Goal: Information Seeking & Learning: Compare options

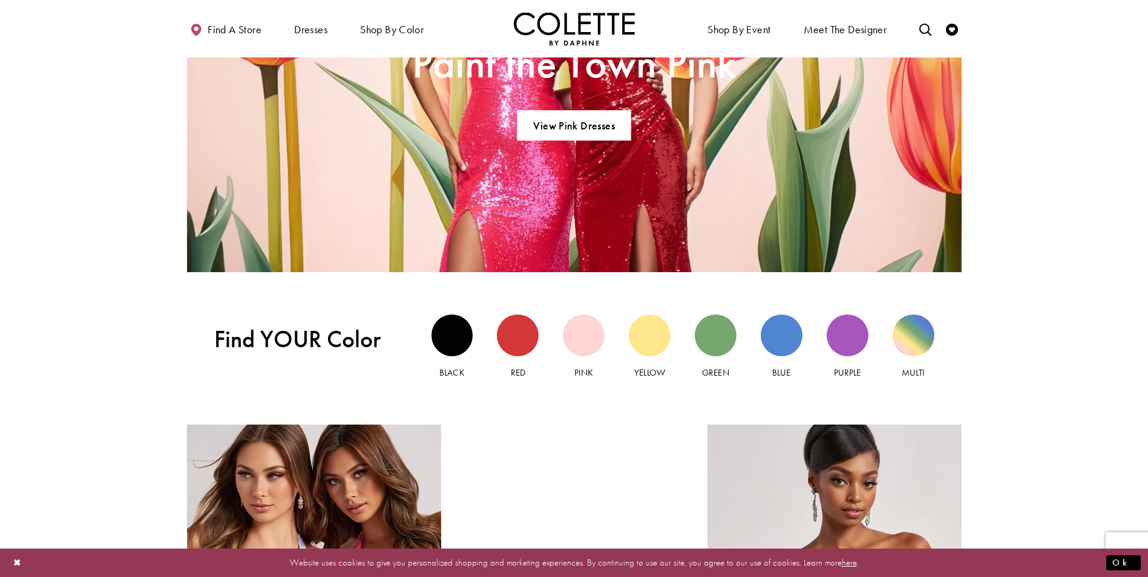
scroll to position [1270, 0]
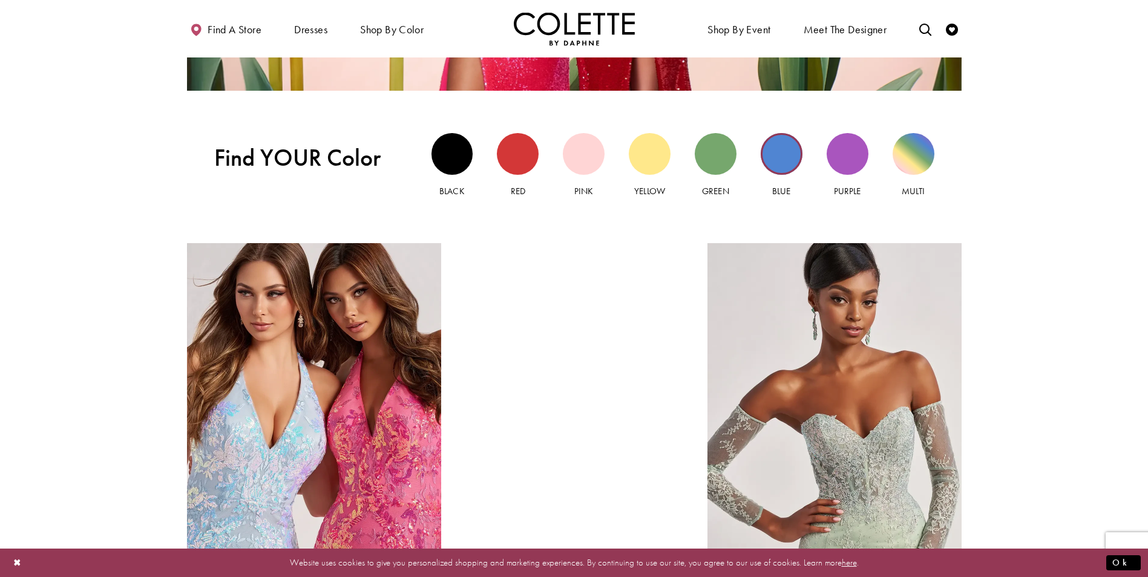
click at [793, 154] on div "Blue view" at bounding box center [781, 154] width 42 height 42
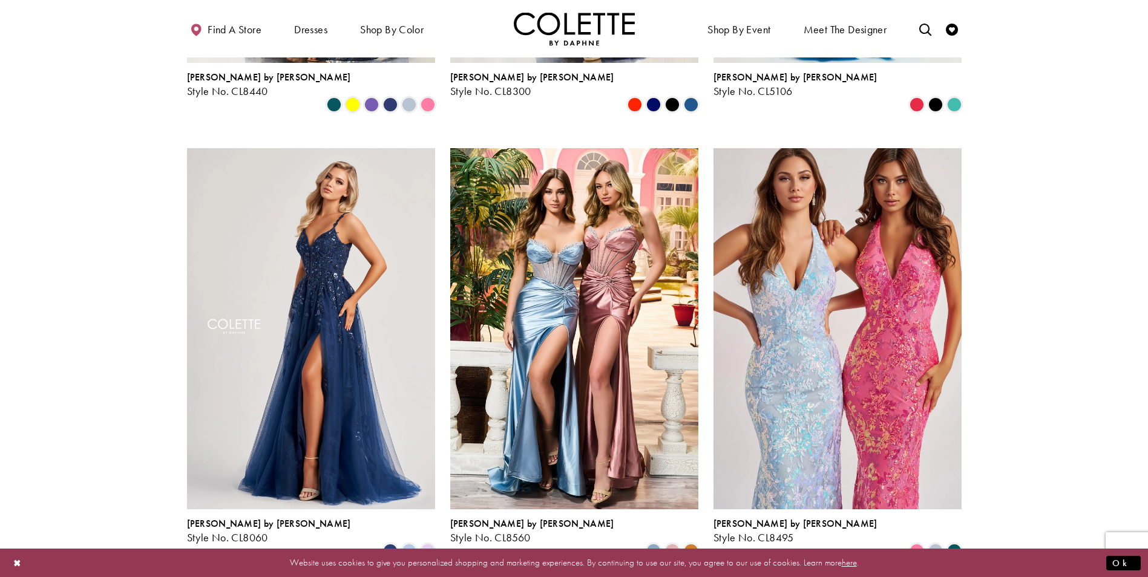
scroll to position [484, 0]
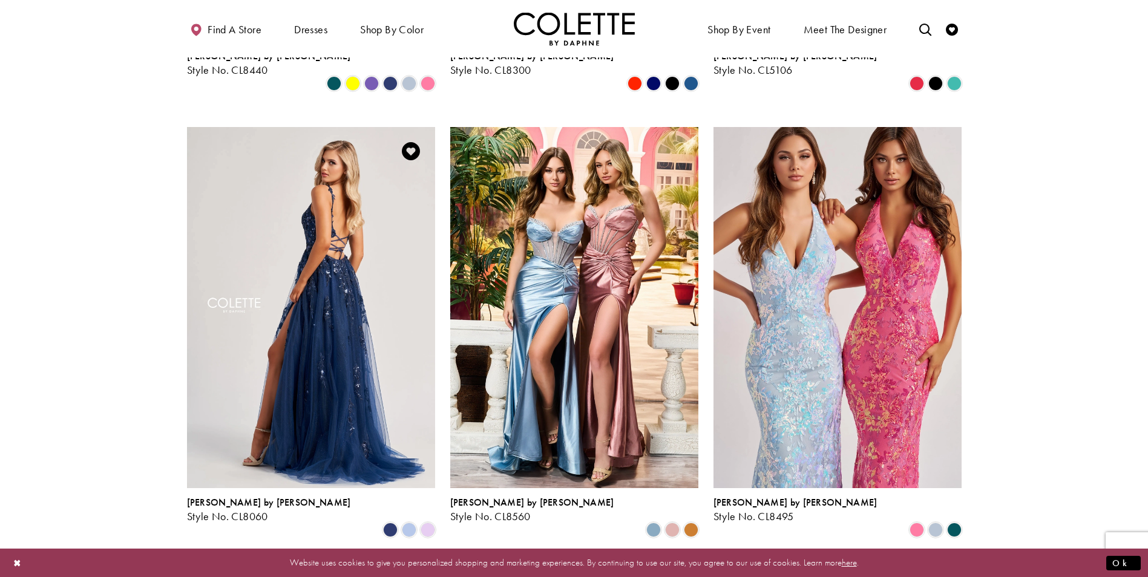
click at [335, 215] on img "Visit Colette by Daphne Style No. CL8060 Page" at bounding box center [311, 307] width 248 height 361
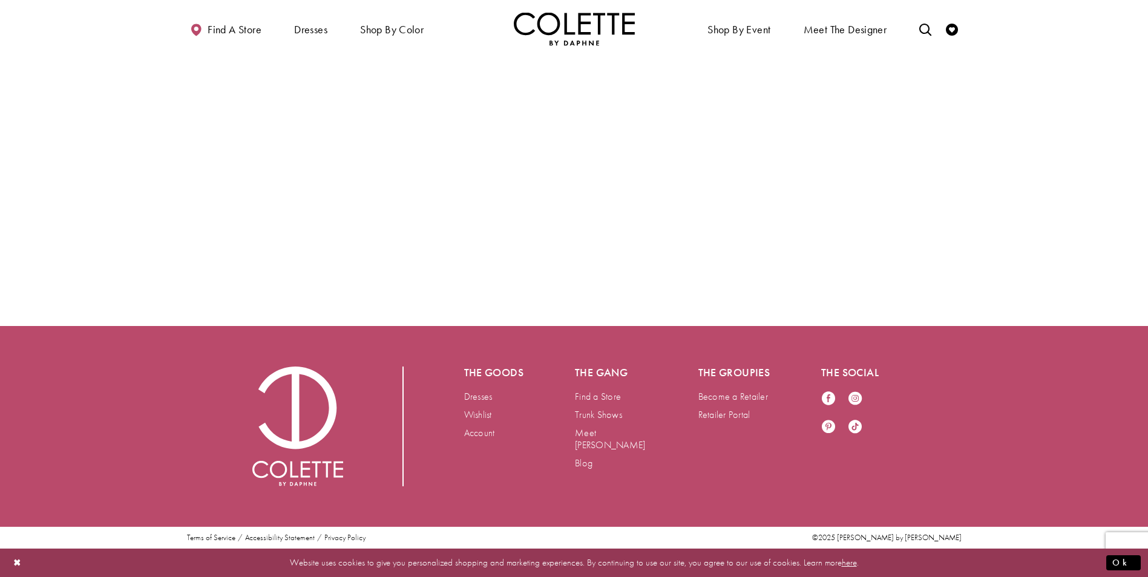
scroll to position [2601, 0]
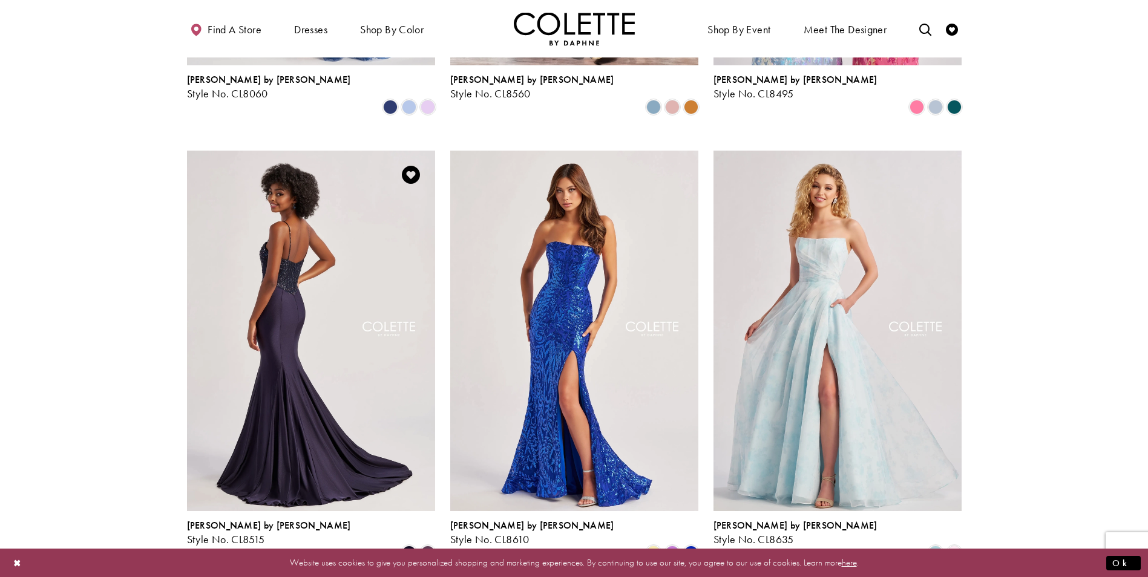
scroll to position [907, 0]
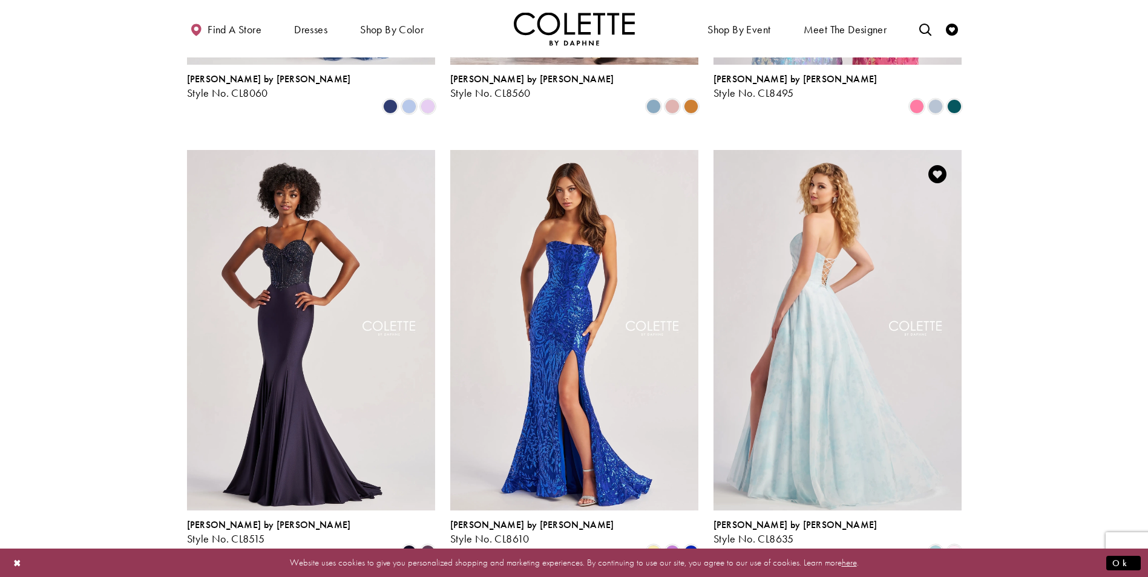
click at [814, 284] on img "Visit Colette by Daphne Style No. CL8635 Page" at bounding box center [837, 330] width 248 height 361
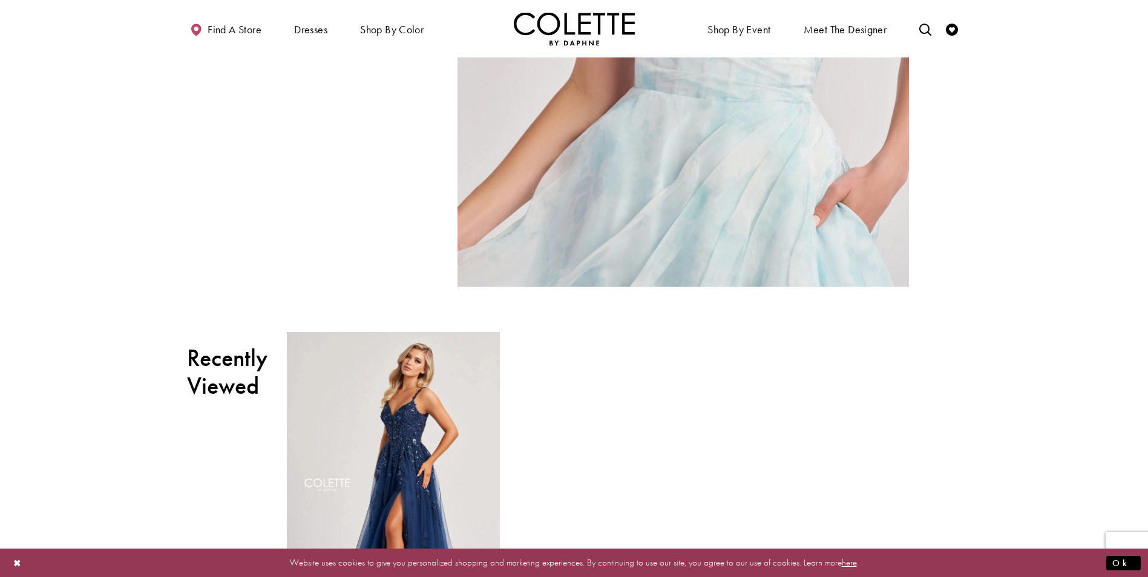
scroll to position [1936, 0]
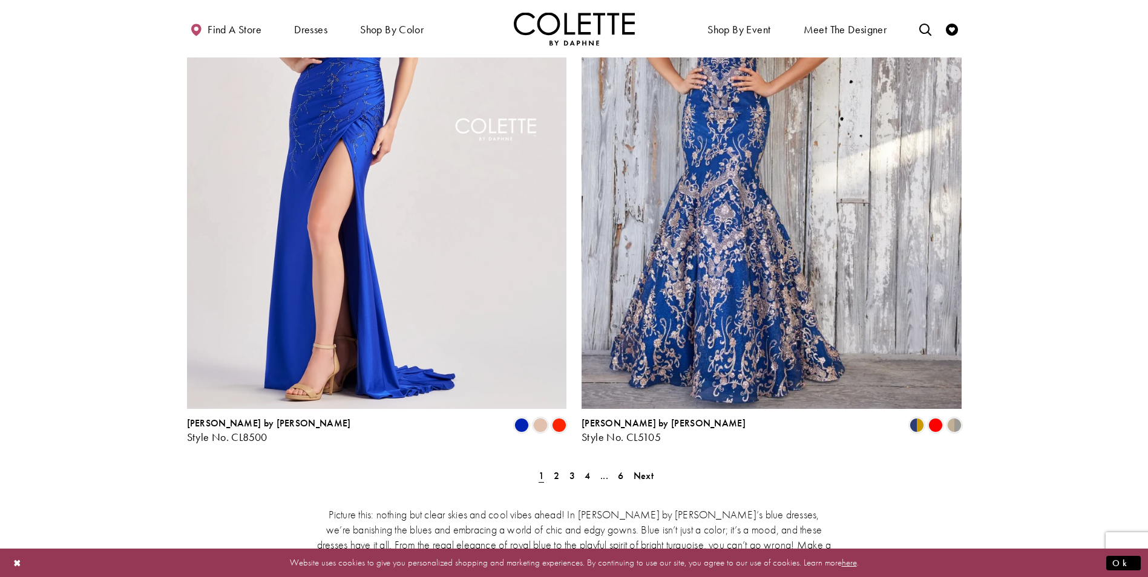
scroll to position [2178, 0]
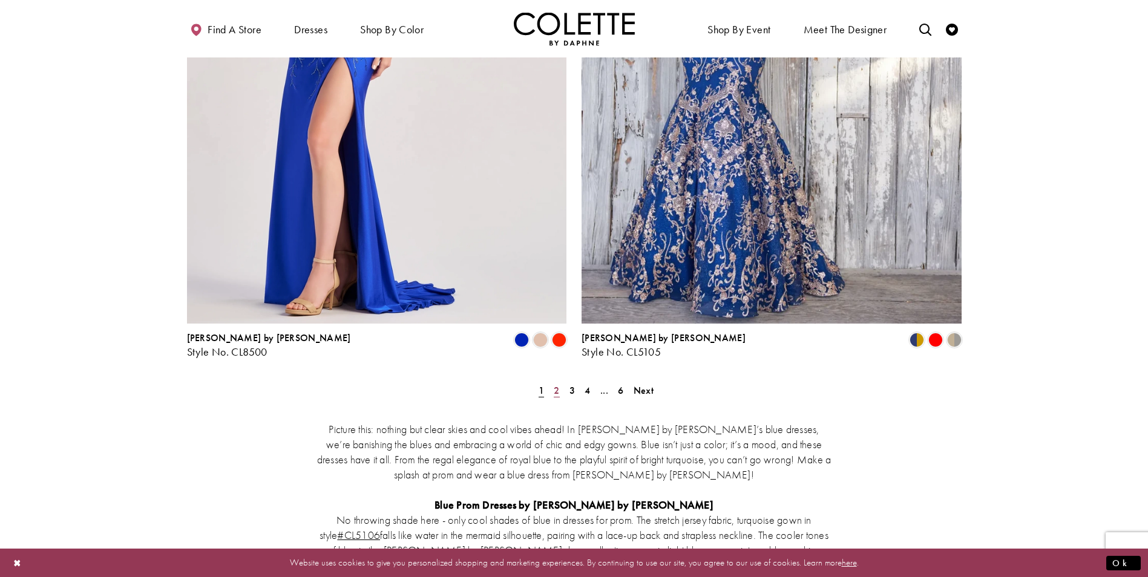
click at [555, 384] on span "2" at bounding box center [556, 390] width 5 height 13
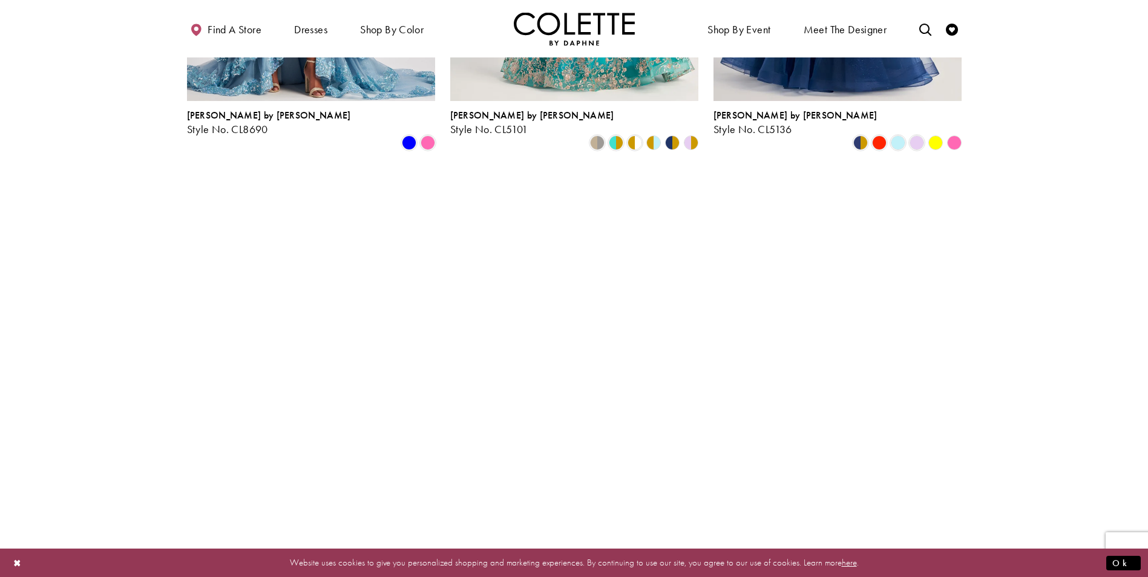
scroll to position [428, 0]
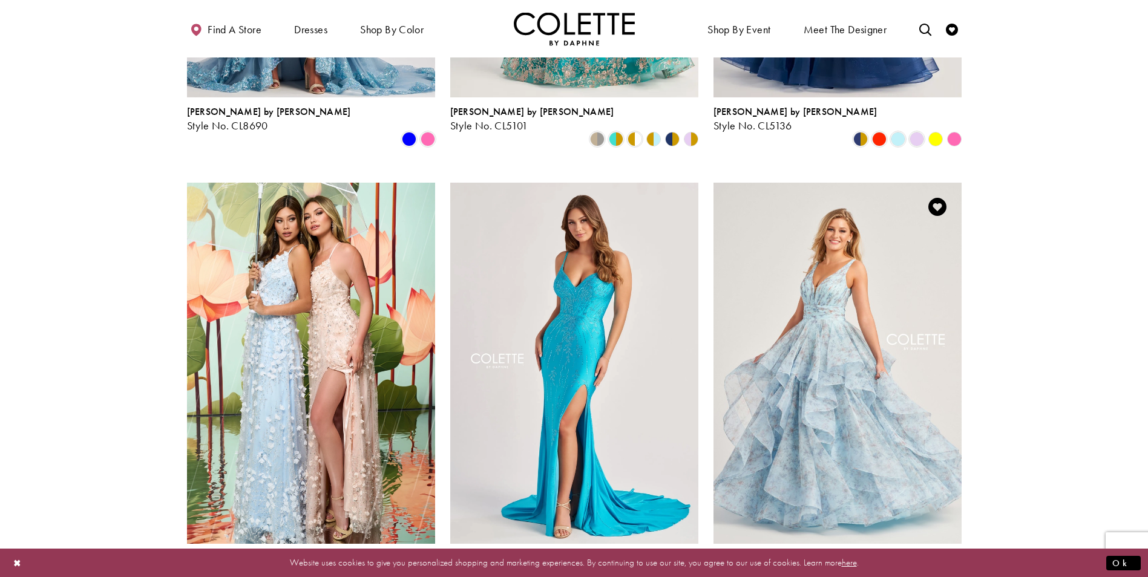
click at [810, 283] on img "Visit Colette by Daphne Style No. CL5273 Page" at bounding box center [837, 363] width 248 height 361
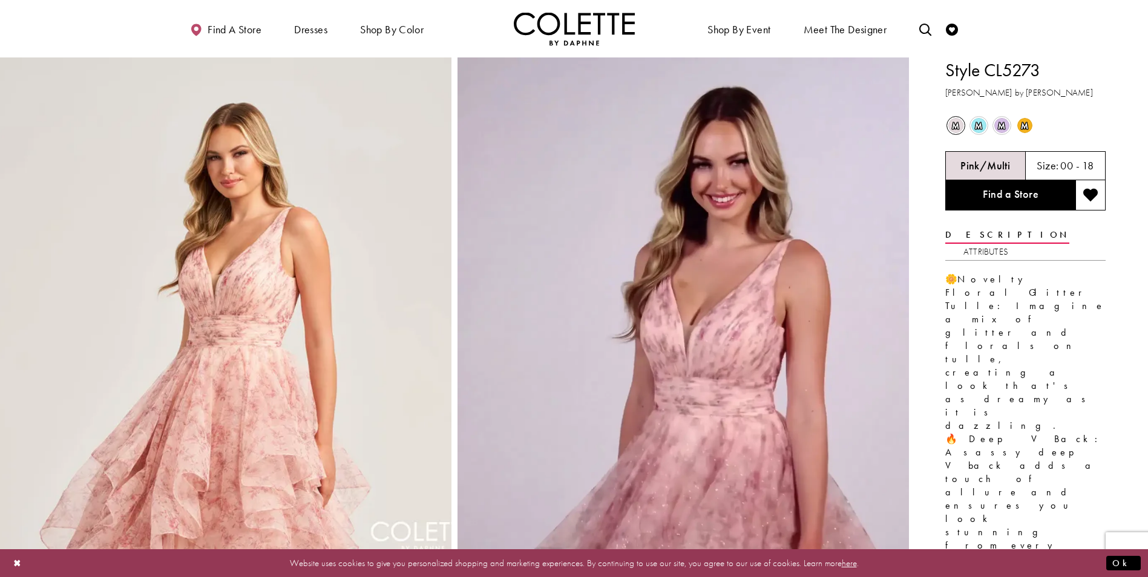
click at [980, 126] on span "m" at bounding box center [978, 125] width 15 height 15
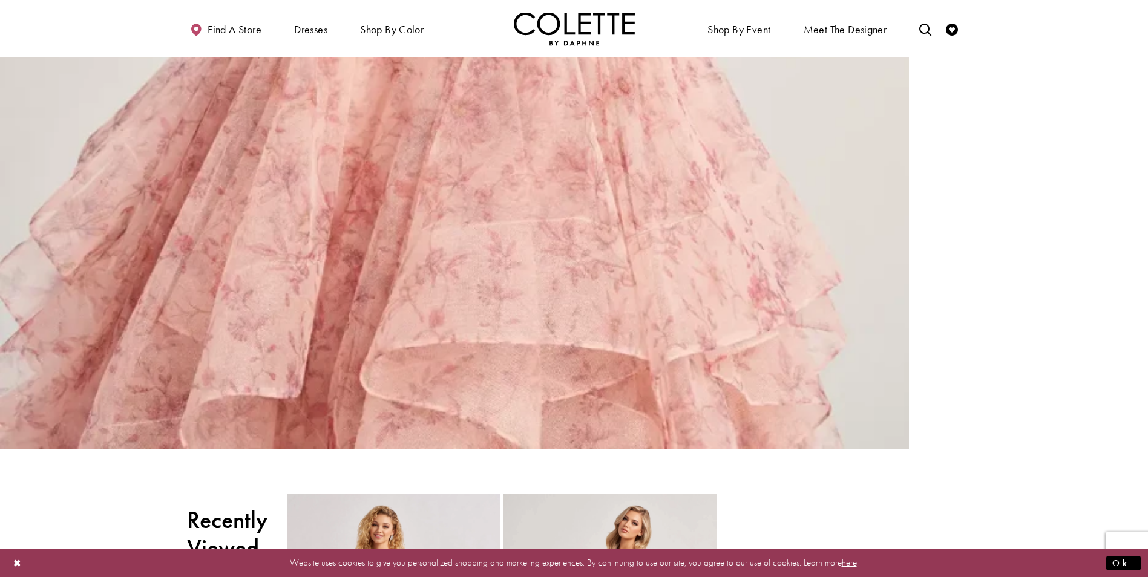
scroll to position [3388, 0]
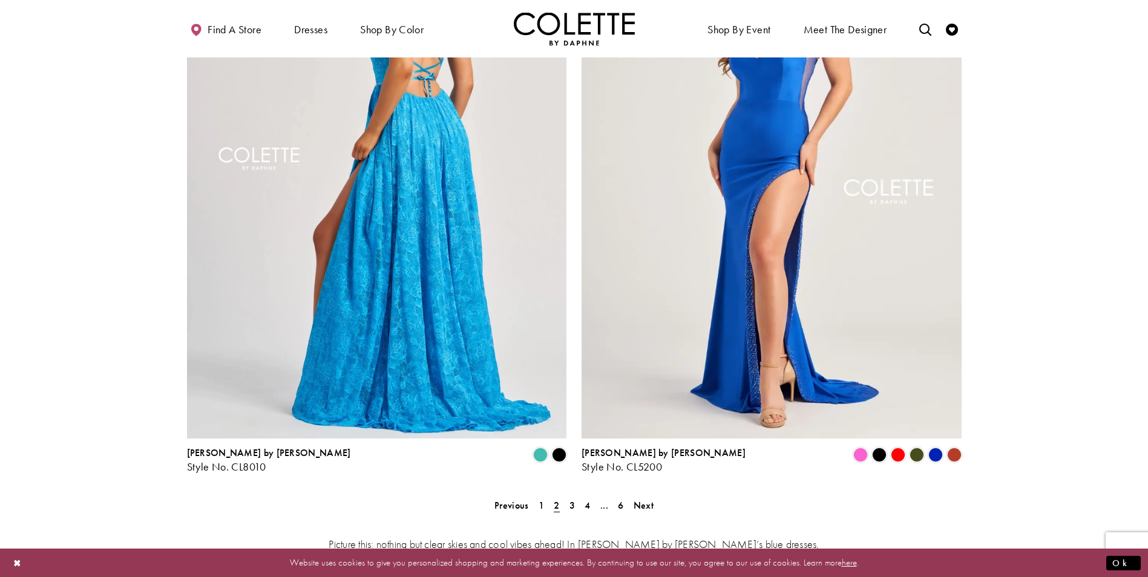
scroll to position [2183, 0]
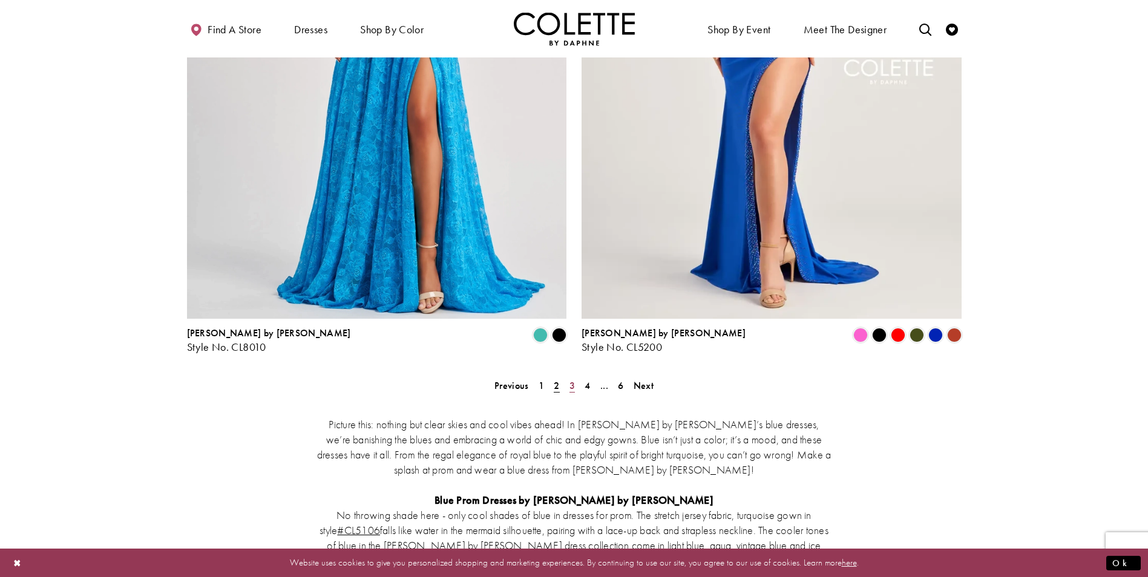
click at [572, 379] on span "3" at bounding box center [571, 385] width 5 height 13
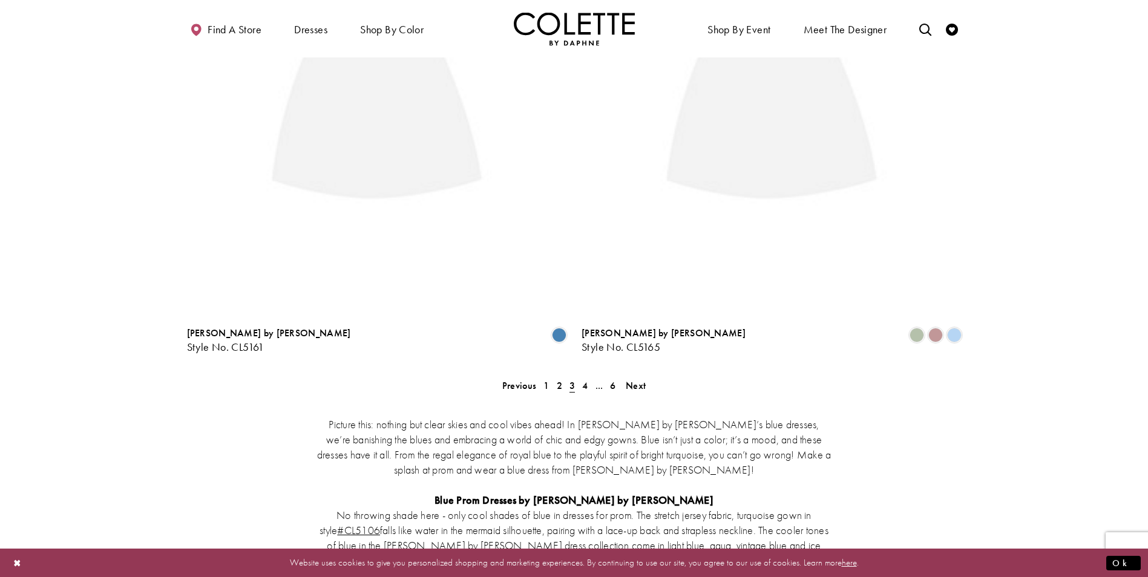
scroll to position [65, 0]
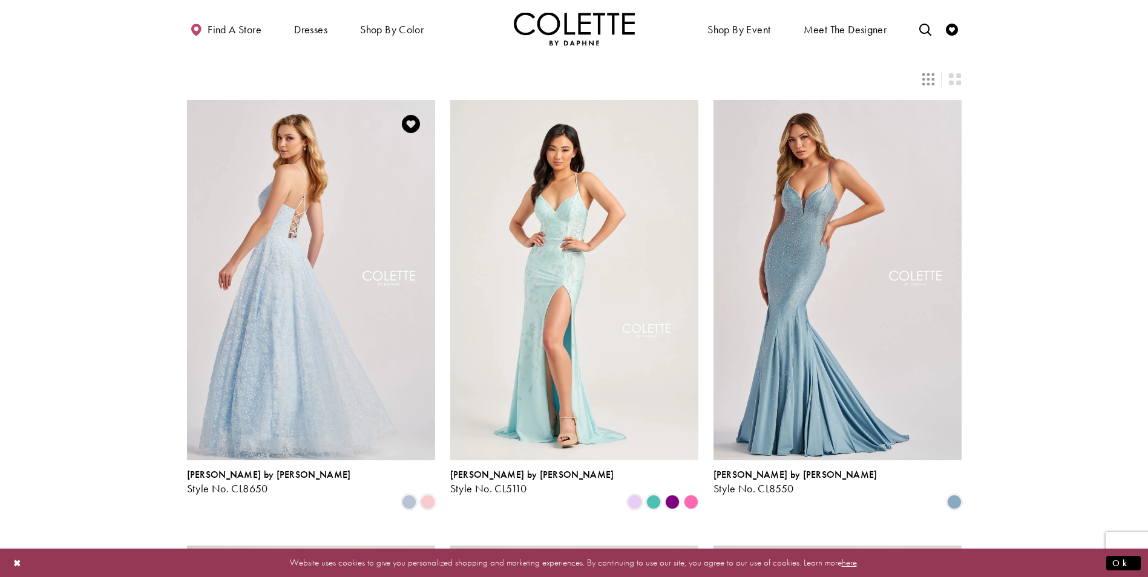
click at [339, 249] on img "Visit Colette by Daphne Style No. CL8650 Page" at bounding box center [311, 280] width 248 height 361
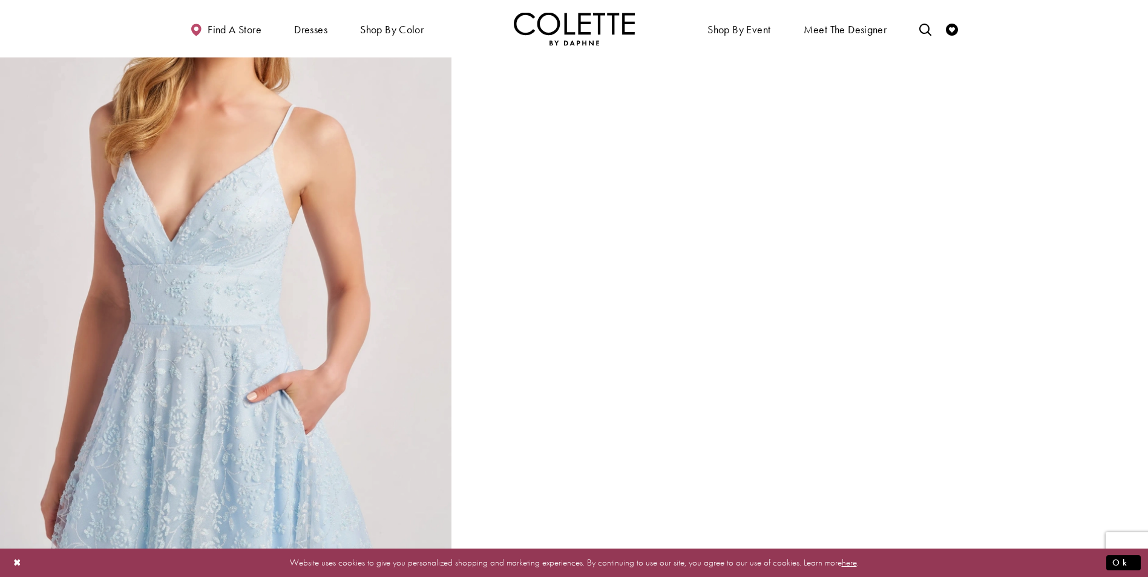
scroll to position [1633, 0]
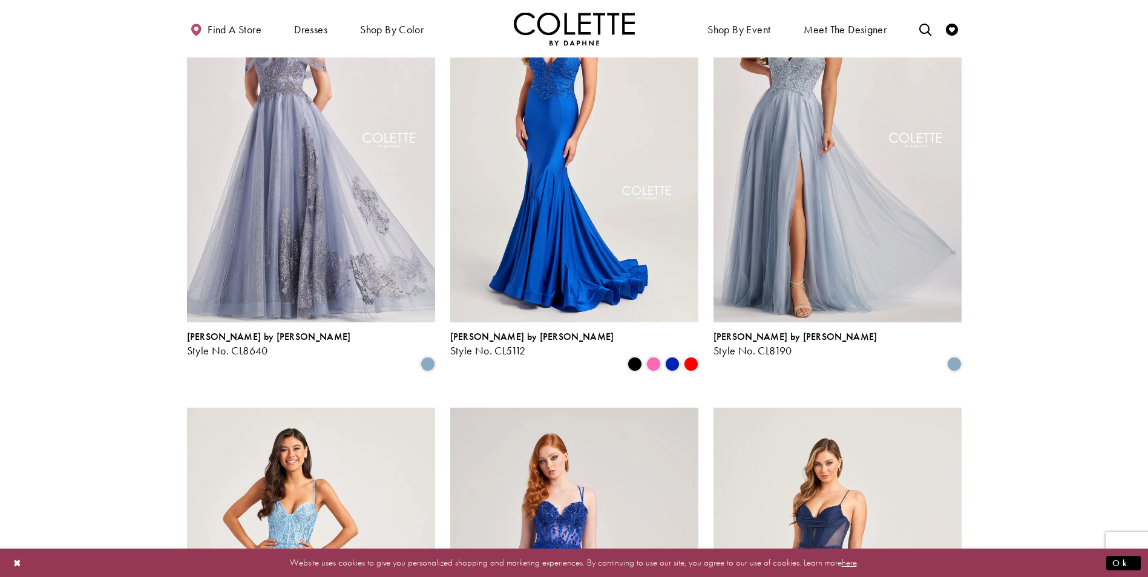
scroll to position [1277, 0]
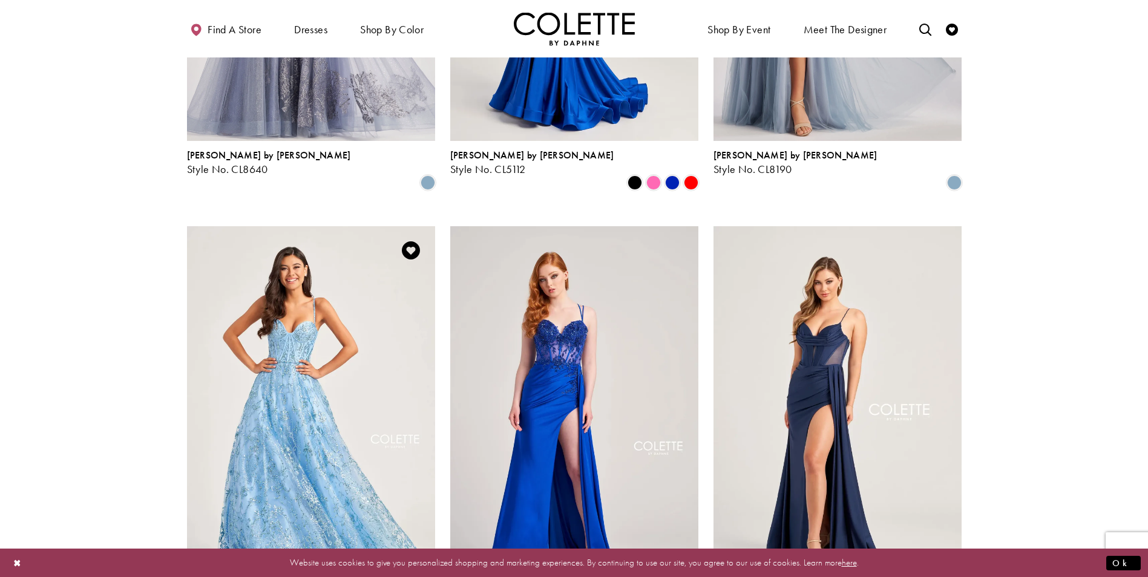
click at [245, 341] on img "Visit Colette by Daphne Style No. CL5117 Page" at bounding box center [311, 406] width 248 height 361
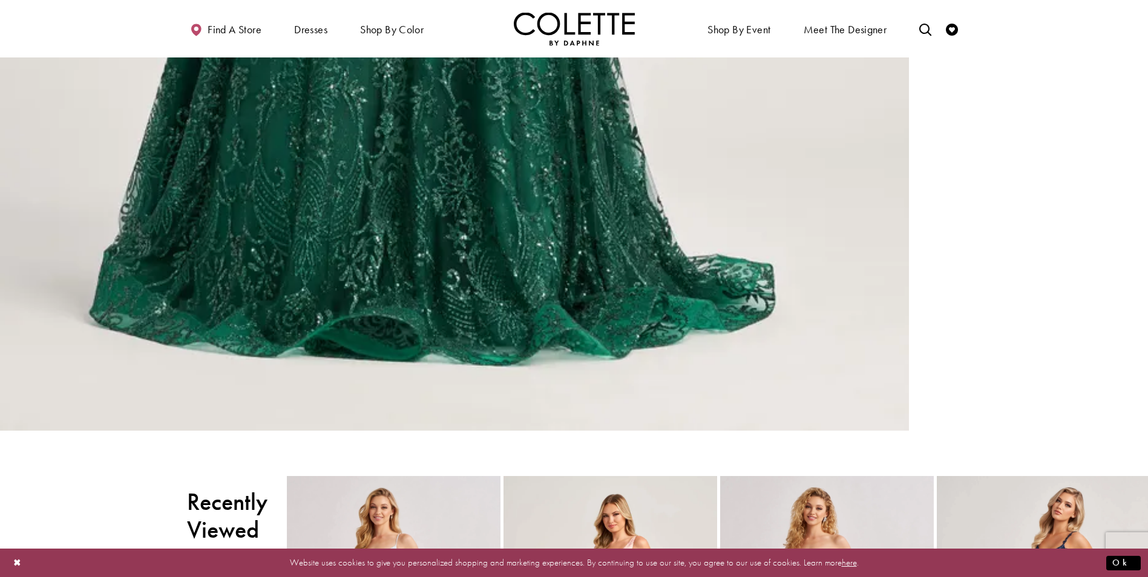
scroll to position [2722, 0]
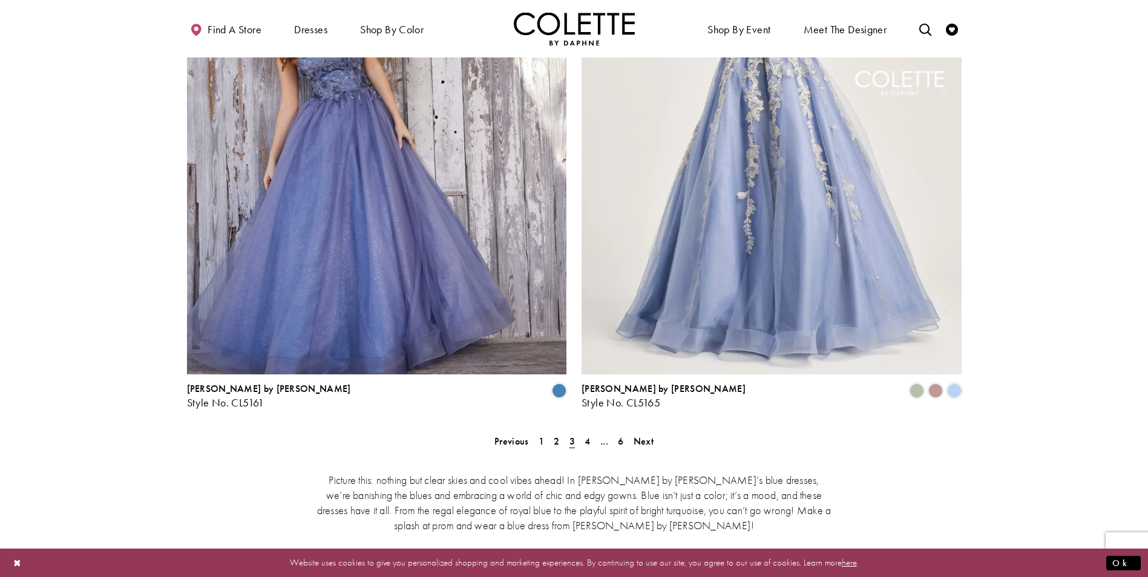
scroll to position [2245, 0]
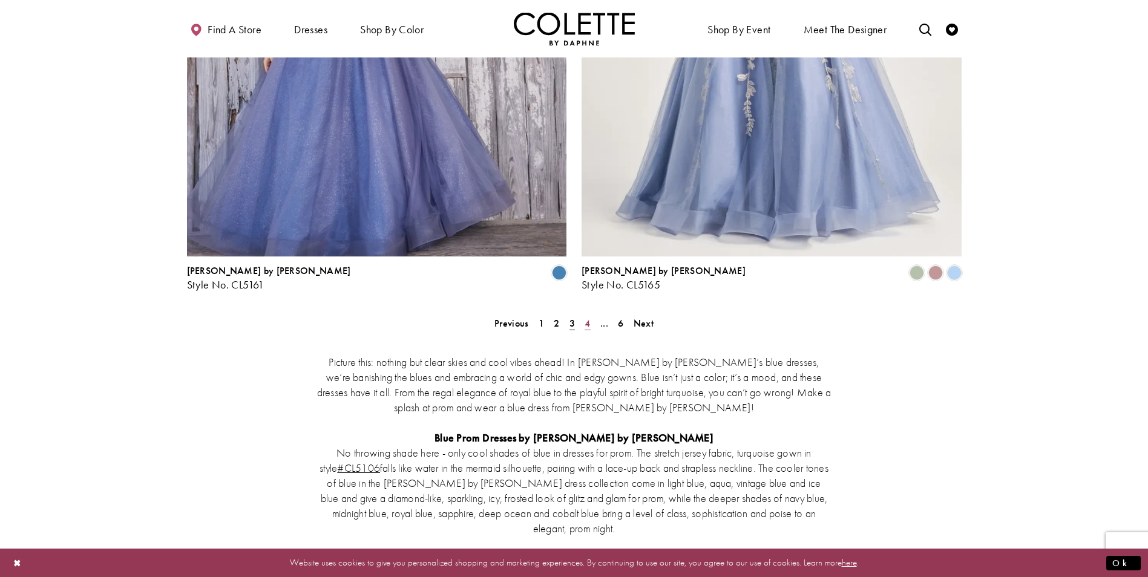
click at [589, 317] on span "4" at bounding box center [586, 323] width 5 height 13
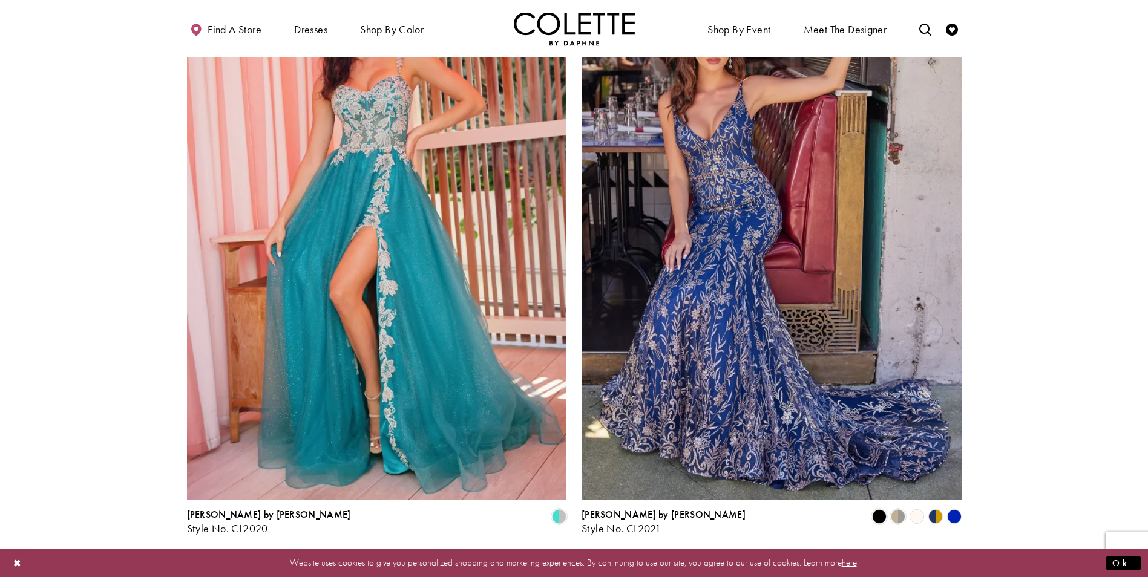
scroll to position [2243, 0]
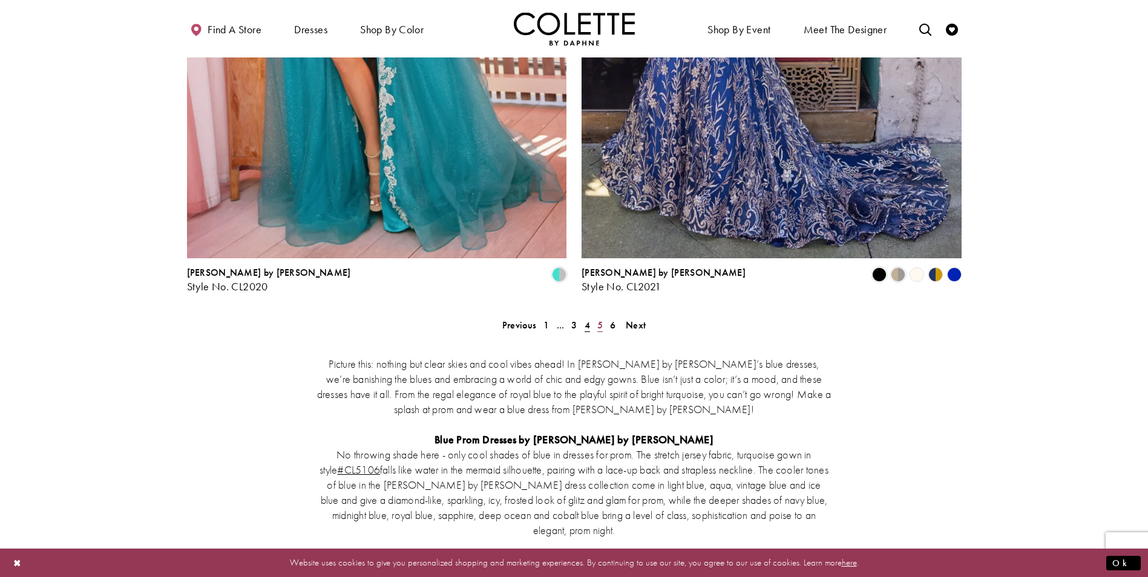
click at [599, 319] on span "5" at bounding box center [599, 325] width 5 height 13
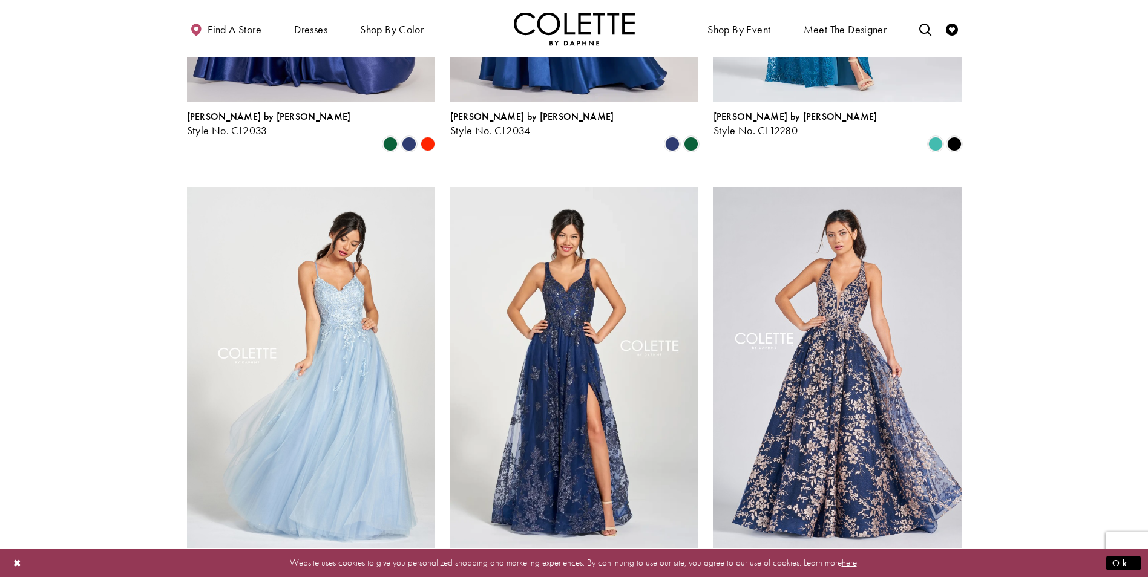
scroll to position [1336, 0]
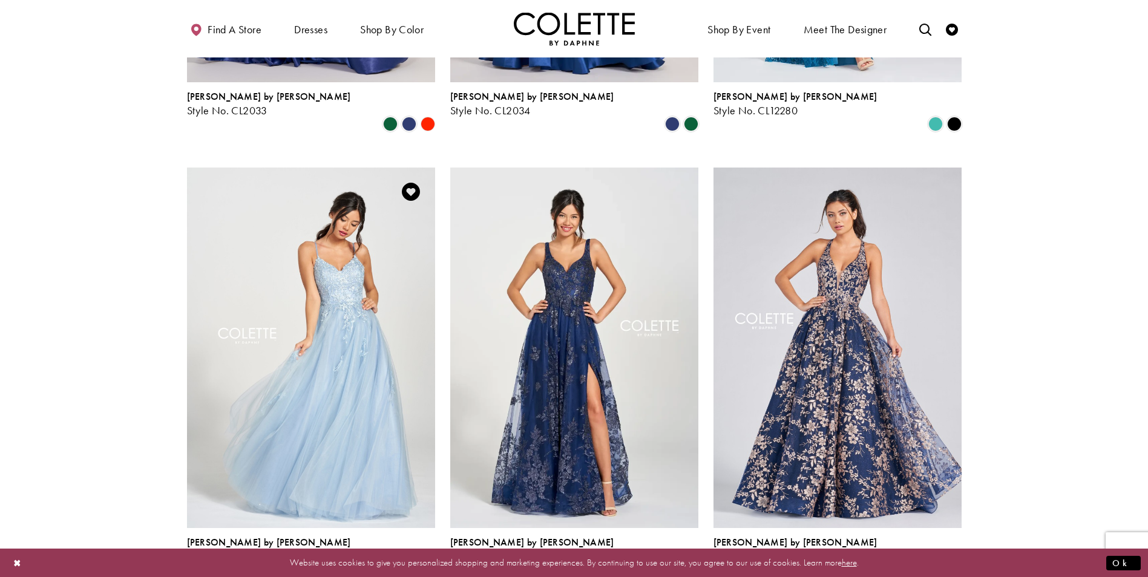
click at [338, 264] on img "Visit Colette by Daphne Style No. CL12212 Page" at bounding box center [311, 348] width 248 height 361
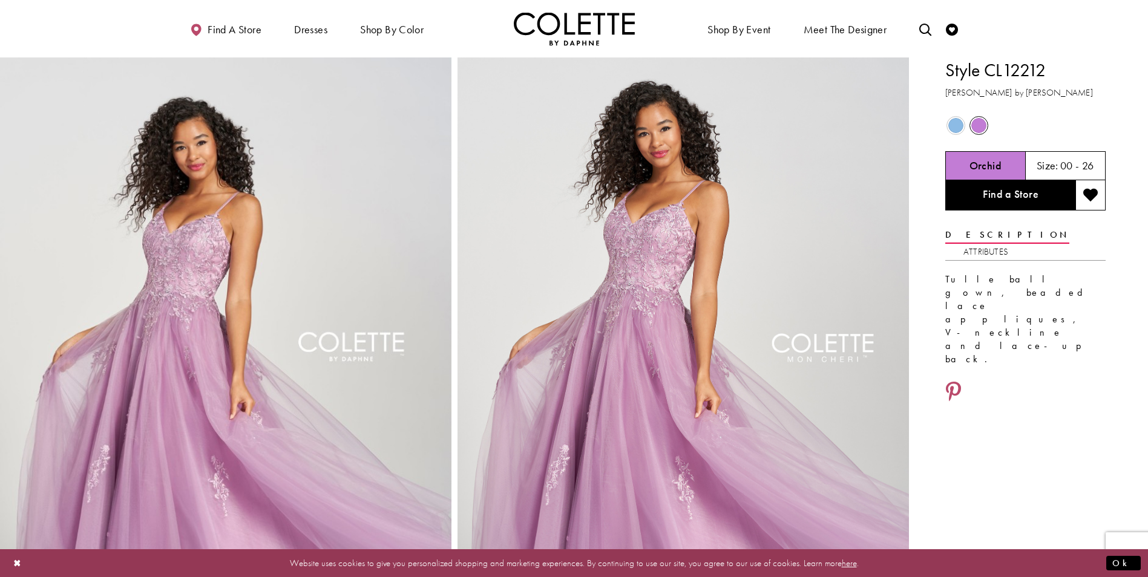
click at [957, 123] on span "Product color controls state depends on size chosen" at bounding box center [955, 125] width 15 height 15
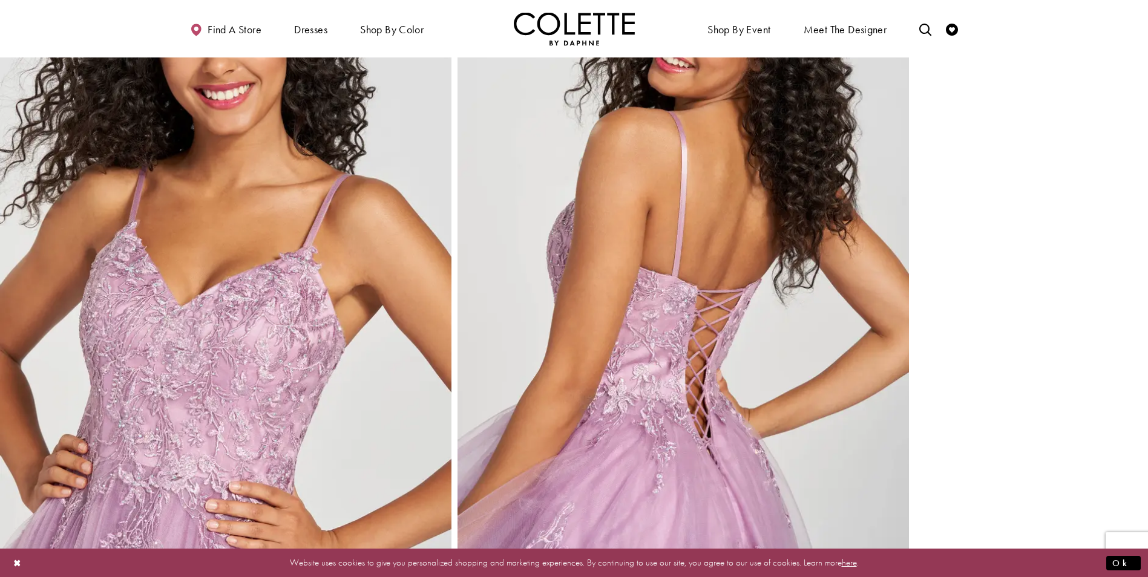
scroll to position [1633, 0]
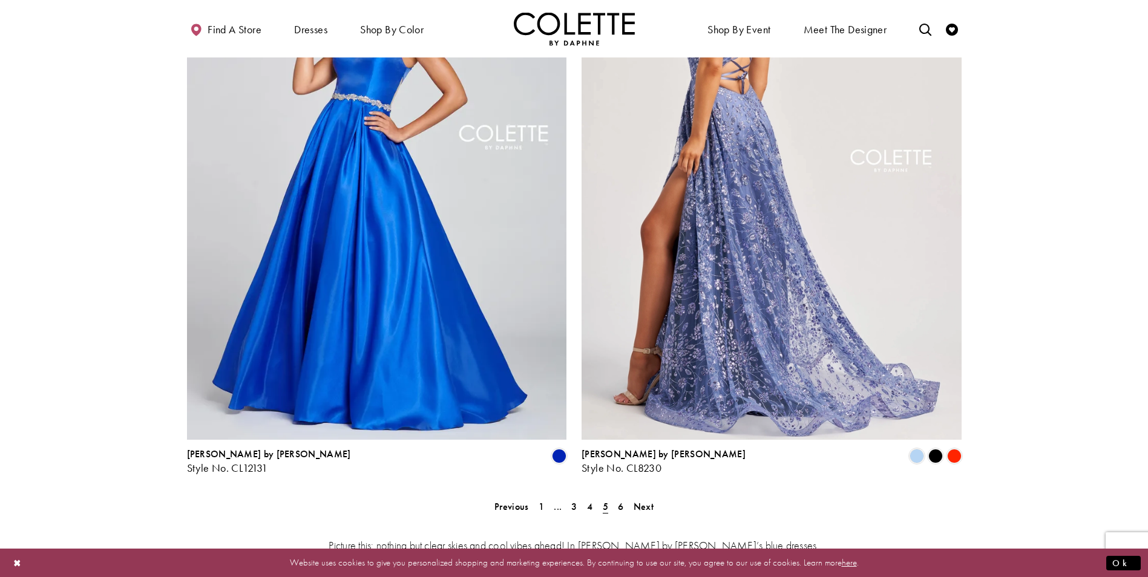
scroll to position [2304, 0]
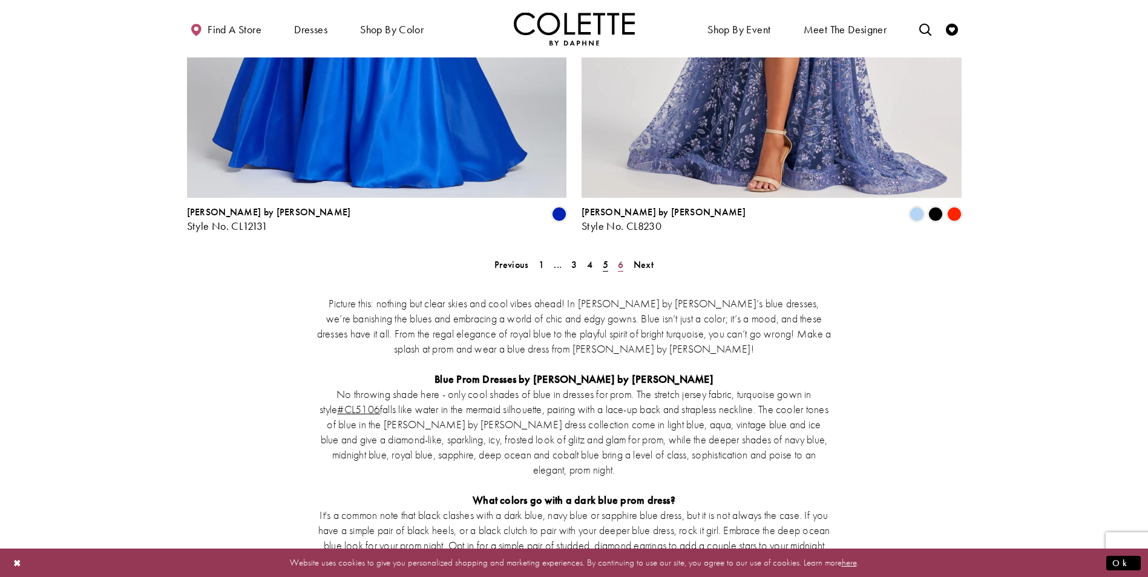
click at [619, 258] on span "6" at bounding box center [620, 264] width 5 height 13
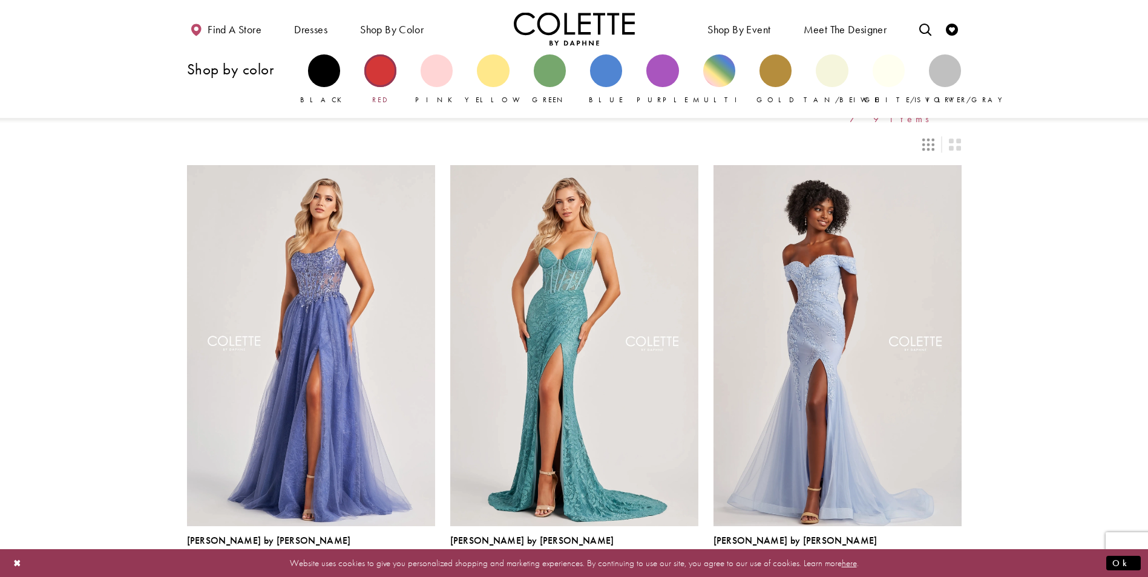
click at [380, 62] on div "Primary block" at bounding box center [380, 70] width 32 height 32
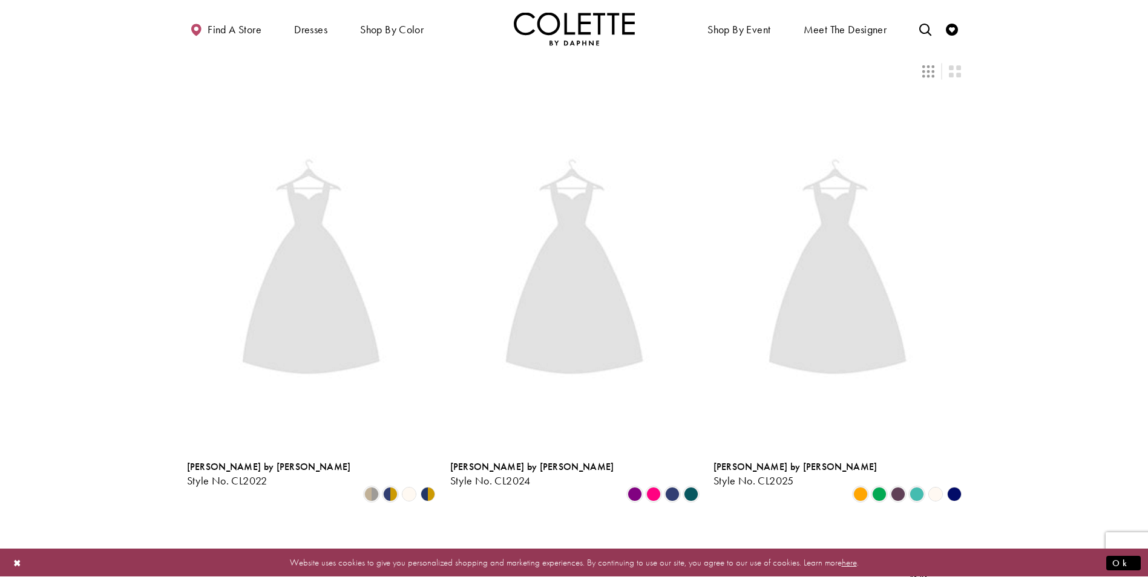
scroll to position [123, 0]
